Goal: Navigation & Orientation: Go to known website

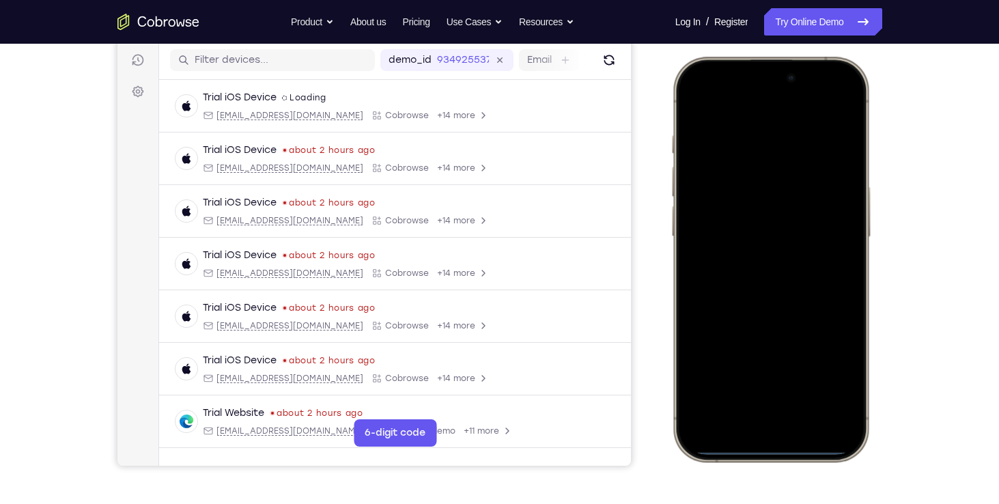
drag, startPoint x: 710, startPoint y: 68, endPoint x: 796, endPoint y: 311, distance: 257.8
click at [796, 311] on div at bounding box center [770, 259] width 180 height 390
click at [701, 67] on div at bounding box center [770, 259] width 180 height 390
drag, startPoint x: 701, startPoint y: 67, endPoint x: 742, endPoint y: 180, distance: 119.8
click at [742, 180] on div at bounding box center [770, 259] width 180 height 390
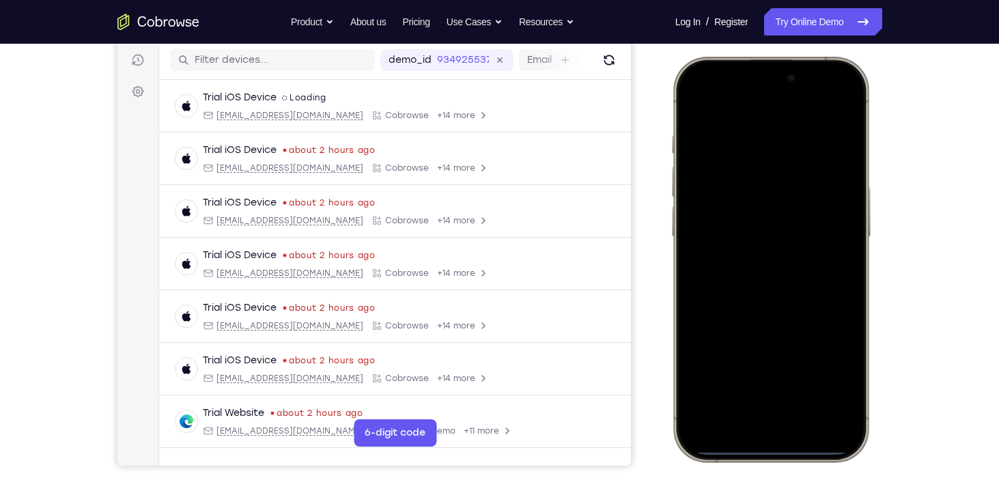
drag, startPoint x: 742, startPoint y: 180, endPoint x: 758, endPoint y: 223, distance: 46.0
click at [758, 223] on div at bounding box center [770, 259] width 180 height 390
drag, startPoint x: 766, startPoint y: 266, endPoint x: 773, endPoint y: 353, distance: 87.7
click at [773, 353] on div at bounding box center [770, 259] width 180 height 390
click at [836, 98] on div at bounding box center [770, 259] width 180 height 390
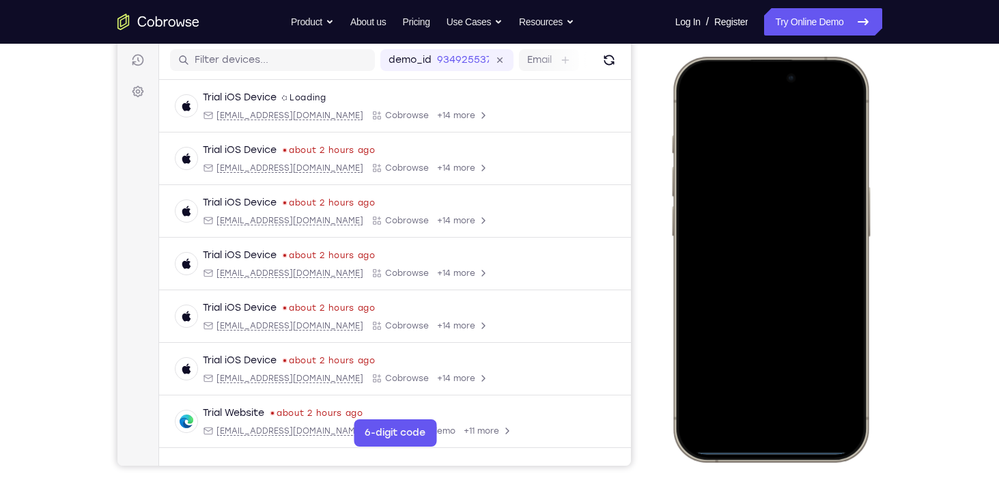
click at [743, 171] on div at bounding box center [770, 259] width 180 height 390
click at [750, 396] on div at bounding box center [770, 259] width 180 height 390
click at [747, 403] on div at bounding box center [770, 259] width 180 height 390
click at [732, 127] on div at bounding box center [770, 259] width 180 height 390
click at [753, 283] on div at bounding box center [770, 259] width 180 height 390
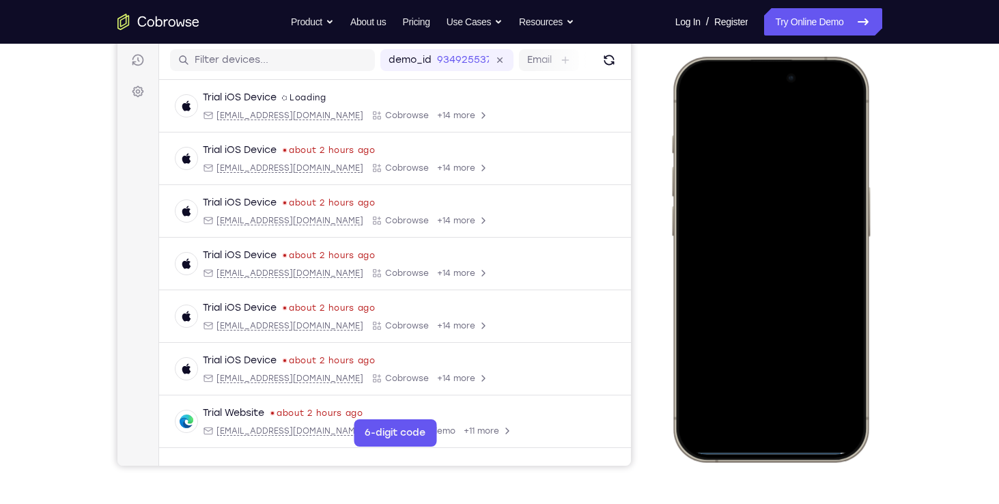
click at [723, 205] on div at bounding box center [770, 259] width 180 height 390
click at [729, 231] on div at bounding box center [770, 259] width 180 height 390
click at [720, 272] on div at bounding box center [770, 259] width 180 height 390
click at [755, 324] on div at bounding box center [770, 259] width 180 height 390
click at [805, 386] on div at bounding box center [770, 259] width 180 height 390
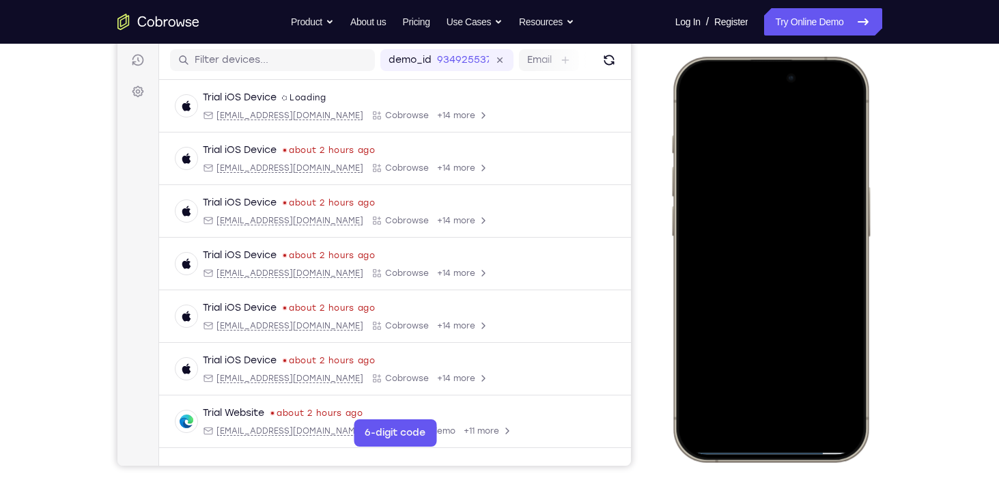
scroll to position [171, 0]
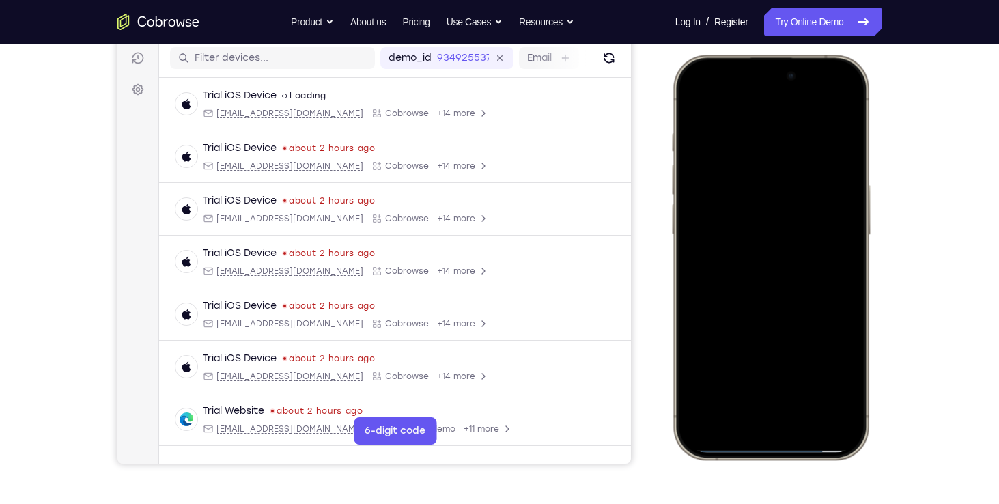
click at [693, 97] on div at bounding box center [770, 257] width 180 height 390
click at [760, 145] on div at bounding box center [770, 257] width 180 height 390
click at [831, 113] on div at bounding box center [770, 257] width 180 height 390
click at [803, 373] on div at bounding box center [770, 257] width 180 height 390
click at [706, 222] on div at bounding box center [770, 257] width 180 height 390
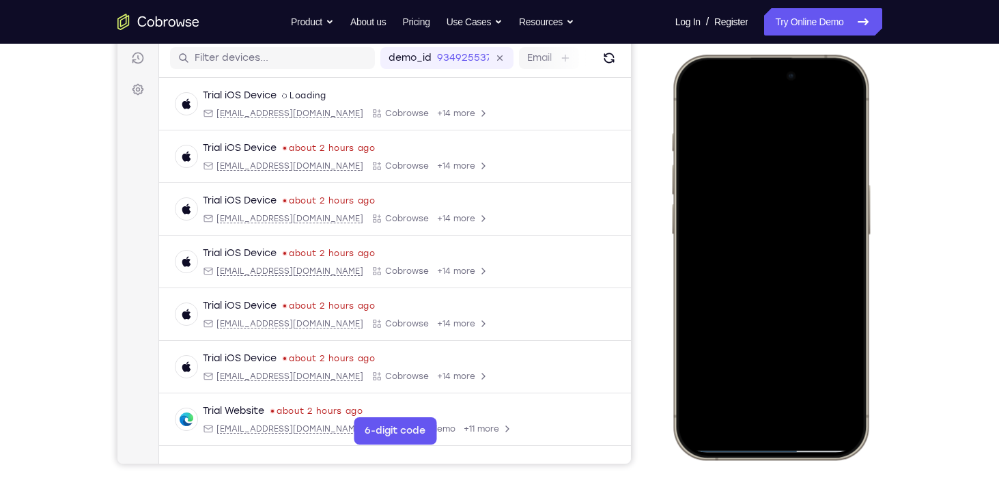
click at [737, 100] on div at bounding box center [770, 257] width 180 height 390
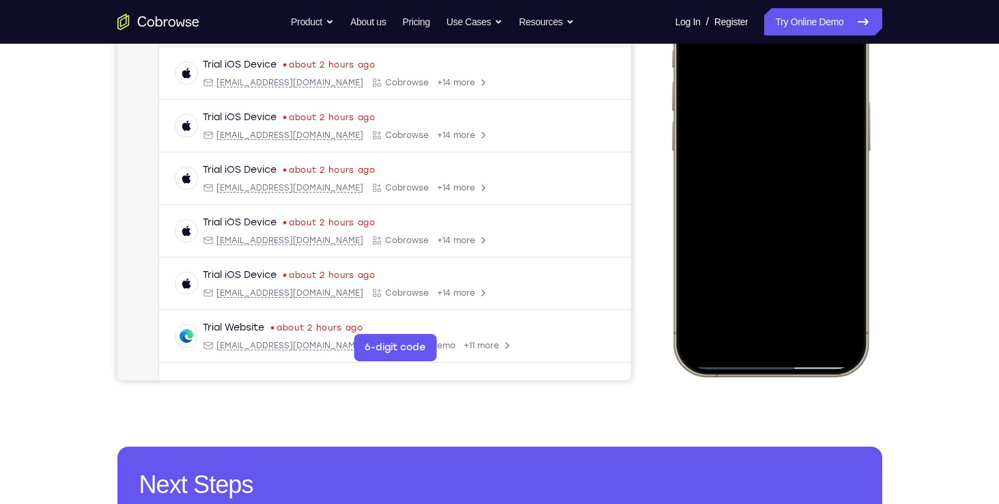
click at [710, 218] on div at bounding box center [770, 174] width 180 height 390
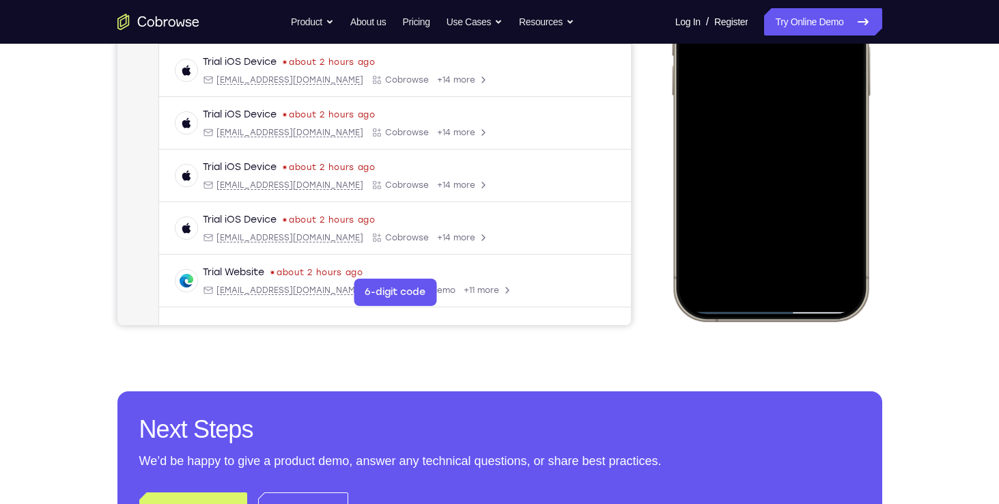
scroll to position [314, 0]
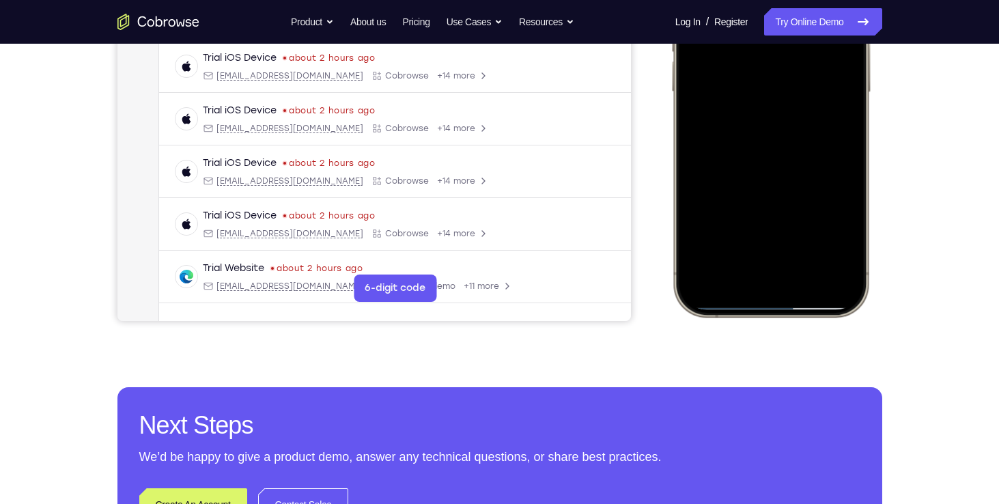
click at [707, 238] on div at bounding box center [770, 114] width 180 height 390
drag, startPoint x: 707, startPoint y: 238, endPoint x: 1093, endPoint y: 173, distance: 391.1
click at [707, 238] on div at bounding box center [770, 114] width 180 height 390
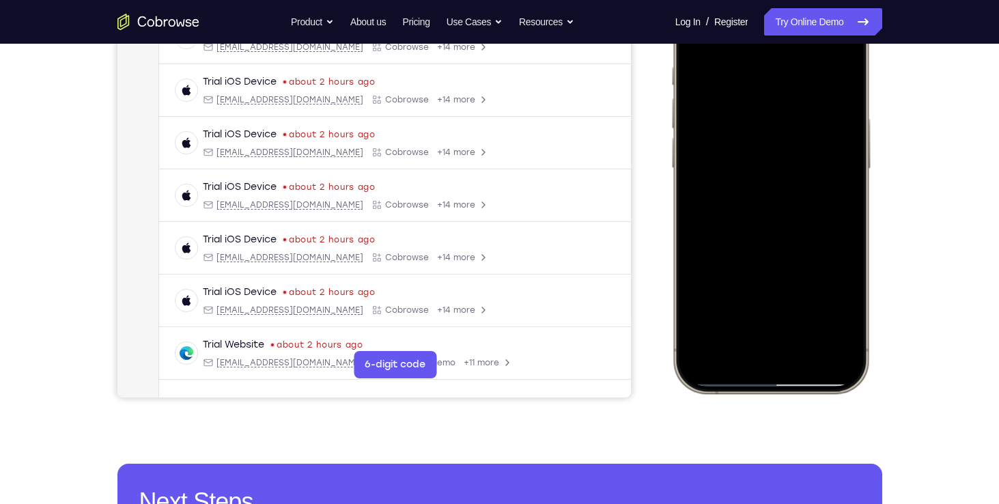
click at [706, 313] on div at bounding box center [770, 191] width 180 height 390
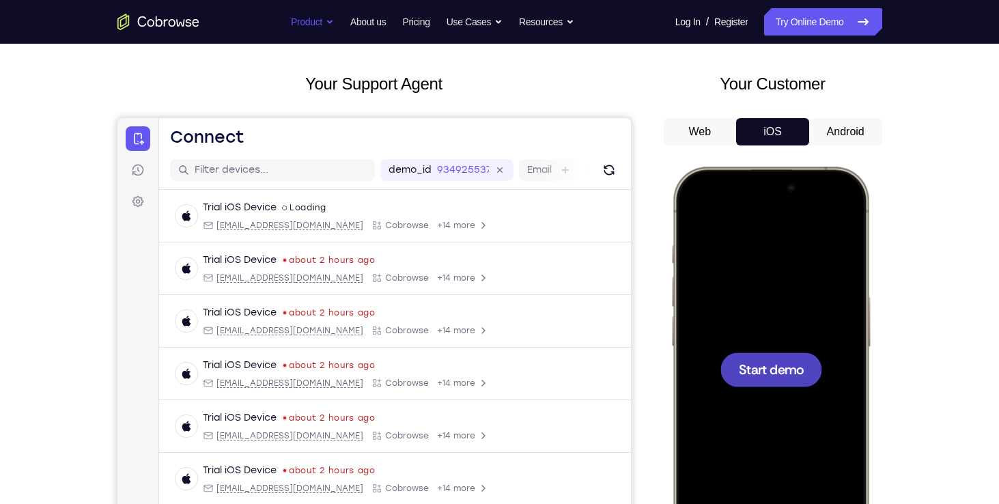
scroll to position [59, 0]
